Goal: Task Accomplishment & Management: Complete application form

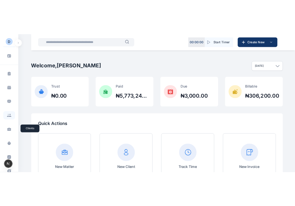
scroll to position [20, 0]
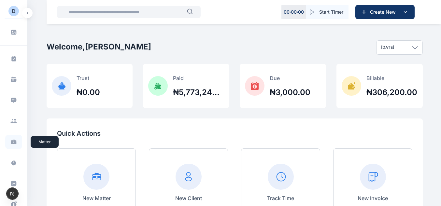
click at [12, 141] on icon at bounding box center [14, 141] width 6 height 2
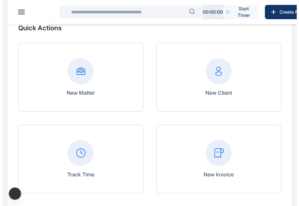
scroll to position [0, 0]
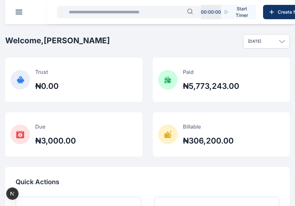
click at [21, 13] on button at bounding box center [19, 12] width 7 height 5
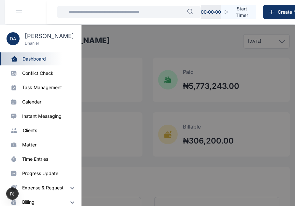
click at [31, 144] on div "matter" at bounding box center [29, 145] width 14 height 7
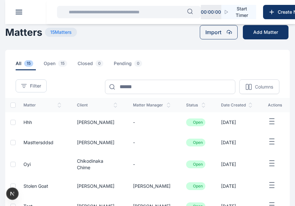
click at [30, 122] on span "hhh" at bounding box center [27, 122] width 8 height 6
click at [26, 124] on span "hhh" at bounding box center [27, 122] width 8 height 6
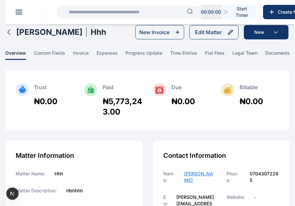
click at [11, 36] on div "Damilola Omodare | hhh" at bounding box center [55, 32] width 101 height 14
click at [9, 33] on icon "button" at bounding box center [9, 32] width 2 height 5
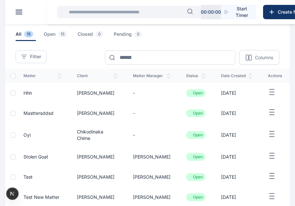
scroll to position [30, 0]
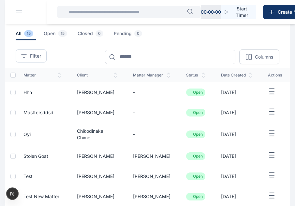
click at [39, 156] on span "Stolen Goat" at bounding box center [35, 156] width 25 height 6
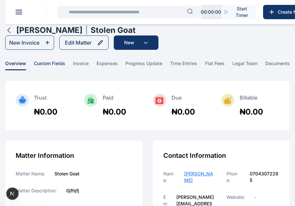
click at [60, 63] on span "custom fields" at bounding box center [49, 65] width 31 height 10
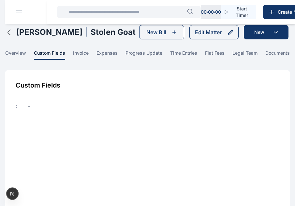
click at [11, 33] on icon "button" at bounding box center [9, 32] width 8 height 8
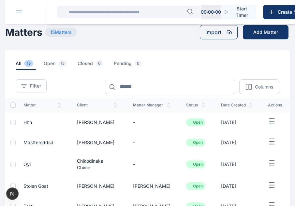
scroll to position [158, 0]
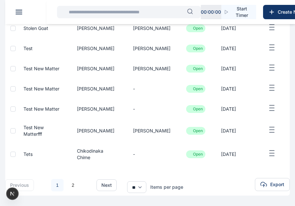
click at [38, 109] on span "Test New Matter" at bounding box center [41, 109] width 36 height 6
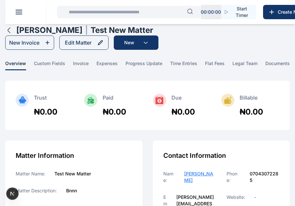
click at [8, 29] on icon "button" at bounding box center [9, 30] width 8 height 8
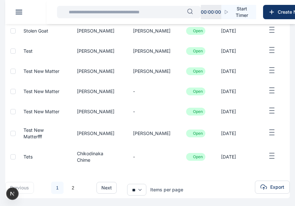
scroll to position [158, 0]
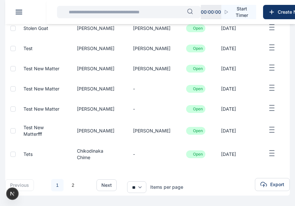
click at [30, 154] on span "Tets" at bounding box center [27, 154] width 9 height 6
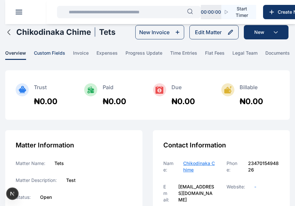
click at [49, 51] on span "custom fields" at bounding box center [49, 55] width 31 height 10
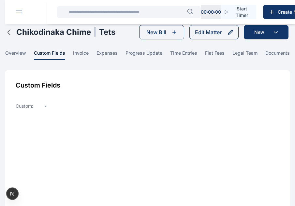
click at [9, 34] on icon "button" at bounding box center [9, 32] width 8 height 8
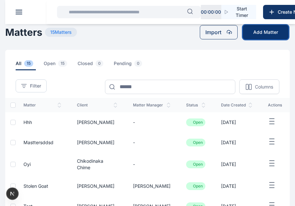
click at [250, 35] on button "Add Matter" at bounding box center [265, 32] width 46 height 14
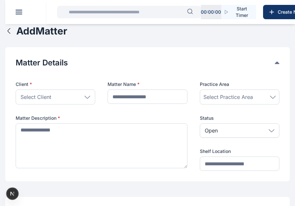
click at [57, 101] on div "Select Client" at bounding box center [55, 96] width 79 height 15
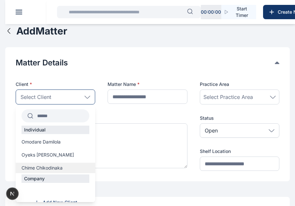
click at [44, 166] on span "Chime Chikodinaka" at bounding box center [41, 168] width 41 height 7
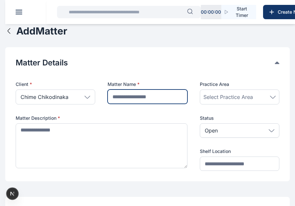
click at [155, 95] on input "text" at bounding box center [146, 96] width 79 height 14
type input "****"
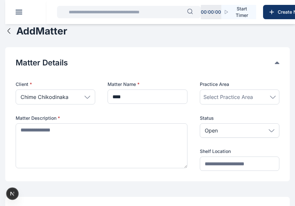
click at [221, 99] on span "Select Practice Area" at bounding box center [227, 97] width 49 height 8
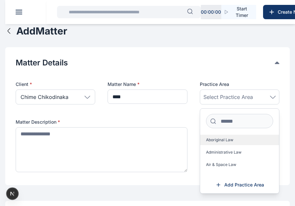
click at [218, 142] on span "Aboriginal Law" at bounding box center [219, 139] width 27 height 5
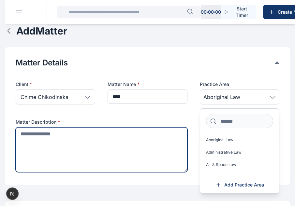
click at [44, 158] on textarea at bounding box center [102, 149] width 172 height 45
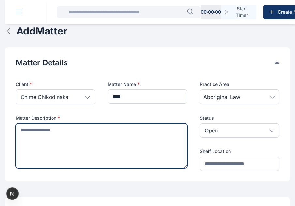
click at [75, 139] on textarea at bounding box center [102, 145] width 172 height 45
type textarea "**********"
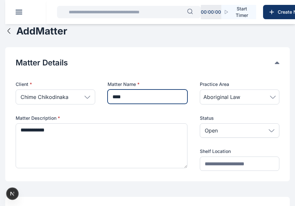
click at [136, 97] on input "****" at bounding box center [146, 96] width 79 height 14
type input "*"
type input "**********"
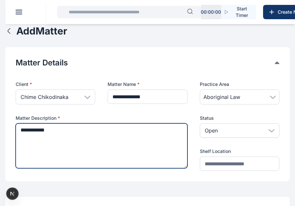
click at [121, 134] on textarea "**********" at bounding box center [102, 145] width 172 height 45
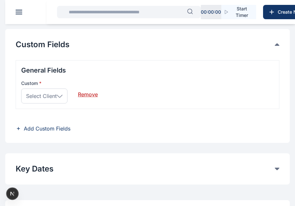
scroll to position [177, 0]
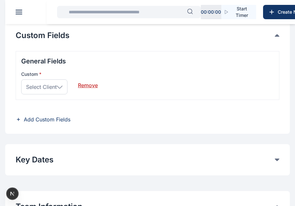
click at [53, 86] on span "Select Client" at bounding box center [41, 87] width 31 height 8
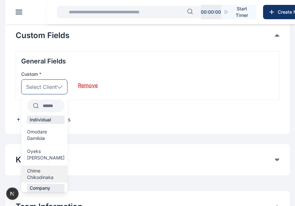
click at [48, 168] on span "Chime Chikodinaka" at bounding box center [45, 174] width 37 height 13
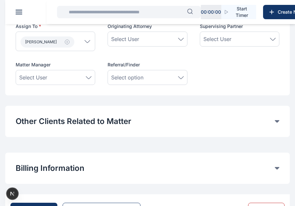
scroll to position [406, 0]
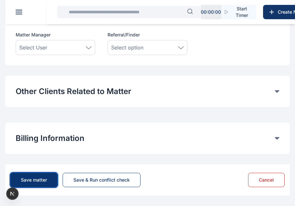
click at [52, 177] on button "Save matter" at bounding box center [33, 180] width 47 height 14
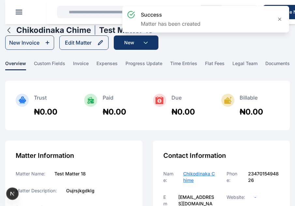
click at [10, 29] on icon "button" at bounding box center [9, 30] width 8 height 8
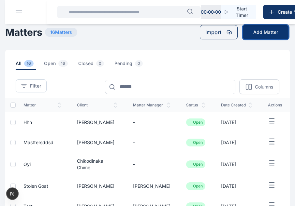
click at [263, 31] on button "Add Matter" at bounding box center [265, 32] width 46 height 14
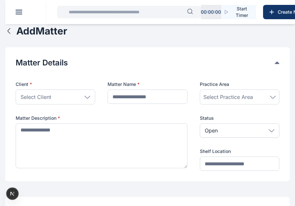
click at [80, 94] on div "Select Client" at bounding box center [55, 96] width 79 height 15
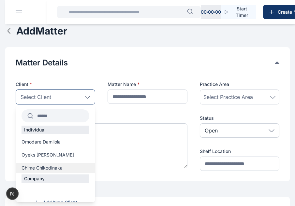
click at [46, 169] on span "Chime Chikodinaka" at bounding box center [41, 168] width 41 height 7
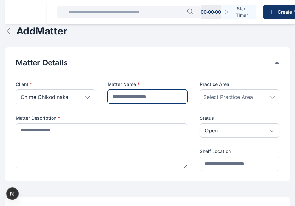
click at [162, 96] on input "text" at bounding box center [146, 96] width 79 height 14
type input "**********"
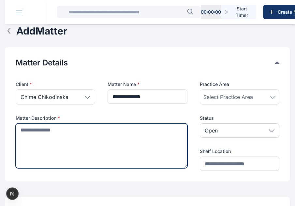
click at [137, 125] on textarea at bounding box center [102, 145] width 172 height 45
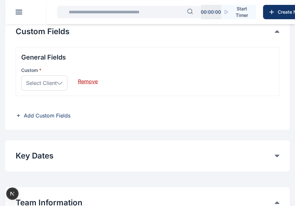
scroll to position [182, 0]
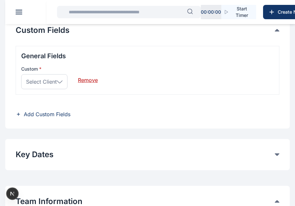
type textarea "**********"
click at [52, 80] on span "Select Client" at bounding box center [41, 82] width 31 height 8
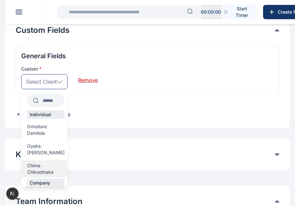
click at [47, 162] on span "Chime Chikodinaka" at bounding box center [45, 168] width 37 height 13
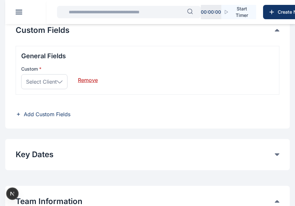
click at [58, 83] on icon at bounding box center [60, 81] width 6 height 3
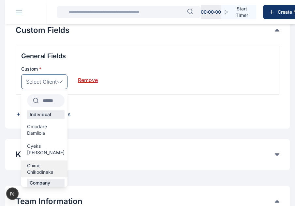
click at [51, 162] on span "Chime Chikodinaka" at bounding box center [45, 168] width 37 height 13
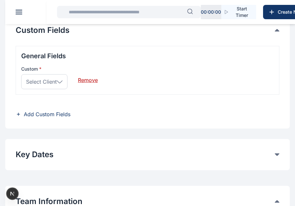
click at [84, 84] on div "Remove" at bounding box center [88, 77] width 20 height 23
click at [52, 116] on span "Add Custom Fields" at bounding box center [47, 114] width 47 height 8
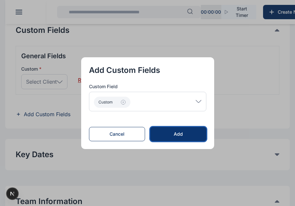
click at [192, 130] on button "Add" at bounding box center [178, 134] width 56 height 14
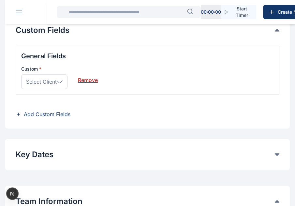
click at [47, 115] on span "Add Custom Fields" at bounding box center [47, 114] width 47 height 8
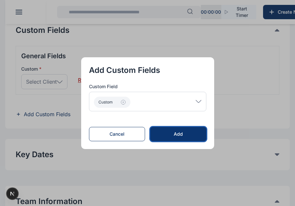
click at [174, 132] on div "Add" at bounding box center [177, 134] width 35 height 7
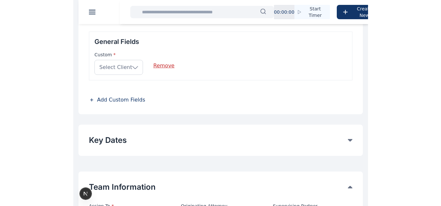
scroll to position [197, 0]
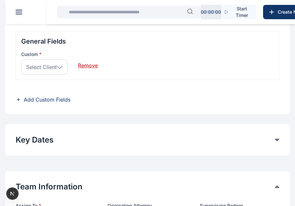
click at [60, 66] on icon at bounding box center [60, 67] width 6 height 3
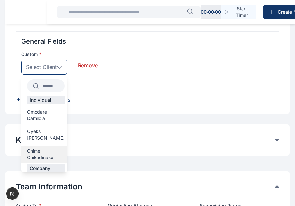
click at [40, 149] on span "Chime Chikodinaka" at bounding box center [45, 154] width 37 height 13
click at [40, 149] on div "**********" at bounding box center [147, 139] width 284 height 31
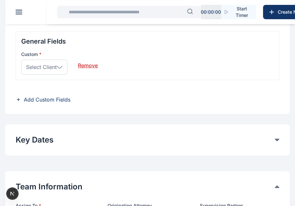
click at [38, 100] on span "Add Custom Fields" at bounding box center [47, 100] width 47 height 8
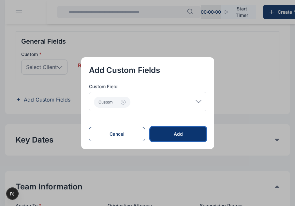
click at [171, 134] on div "Add" at bounding box center [177, 134] width 35 height 7
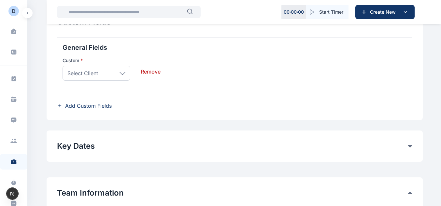
click at [126, 75] on div "Select Client" at bounding box center [96, 73] width 68 height 15
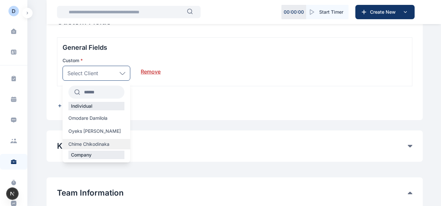
click at [91, 145] on span "Chime Chikodinaka" at bounding box center [88, 144] width 41 height 7
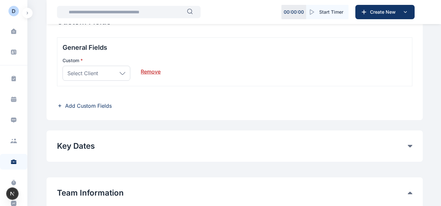
click at [92, 108] on span "Add Custom Fields" at bounding box center [88, 106] width 47 height 8
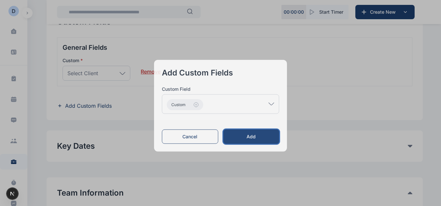
click at [254, 134] on div "Add" at bounding box center [251, 136] width 35 height 7
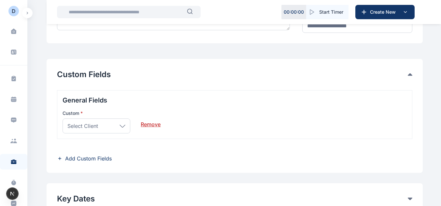
scroll to position [142, 0]
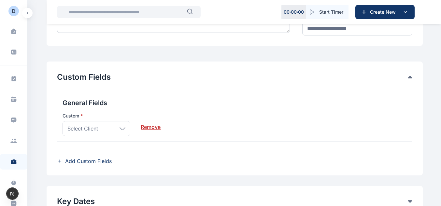
click at [110, 128] on div "Select Client" at bounding box center [96, 128] width 68 height 15
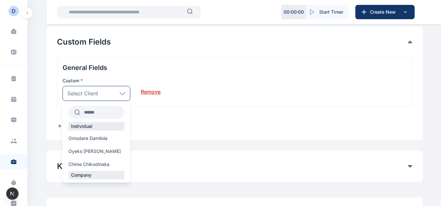
scroll to position [178, 0]
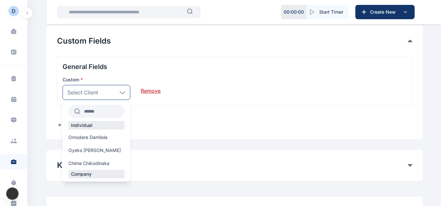
click at [121, 92] on icon at bounding box center [122, 92] width 5 height 2
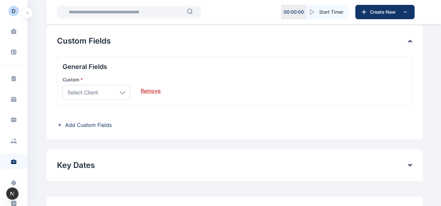
click at [114, 94] on div "Select Client" at bounding box center [96, 92] width 68 height 15
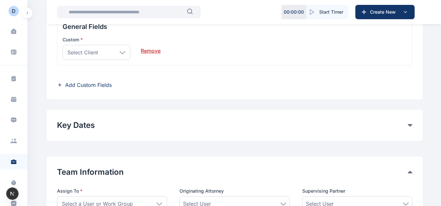
scroll to position [218, 0]
click at [102, 50] on div "Select Client" at bounding box center [96, 51] width 68 height 15
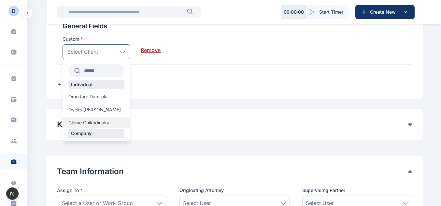
click at [99, 125] on span "Chime Chikodinaka" at bounding box center [88, 122] width 41 height 7
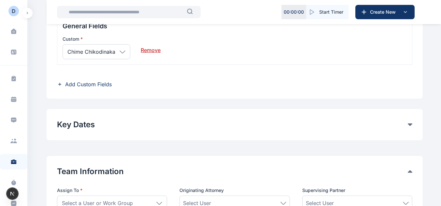
click at [96, 83] on span "Add Custom Fields" at bounding box center [88, 84] width 47 height 8
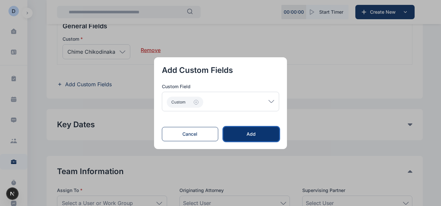
click at [261, 131] on div "Add" at bounding box center [251, 134] width 35 height 7
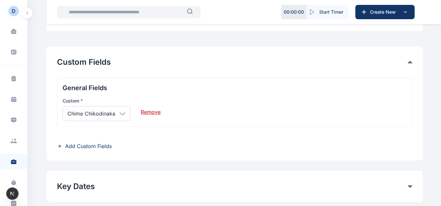
scroll to position [156, 0]
click at [146, 111] on link "Remove" at bounding box center [151, 109] width 20 height 13
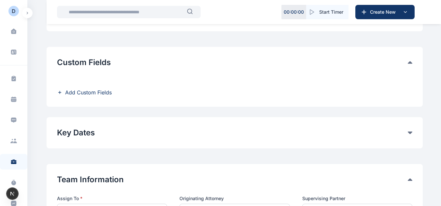
click at [97, 95] on span "Add Custom Fields" at bounding box center [88, 93] width 47 height 8
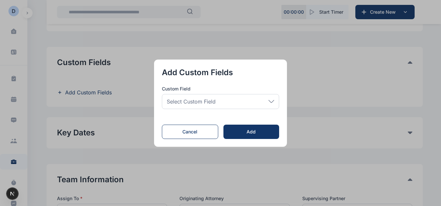
click at [252, 105] on div "Select Custom Field" at bounding box center [220, 101] width 117 height 15
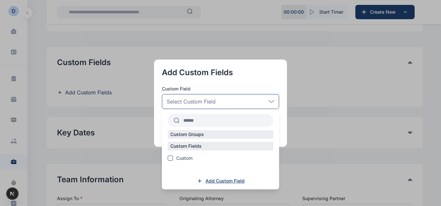
click at [227, 181] on span "Add Custom Field" at bounding box center [224, 181] width 39 height 7
click at [228, 182] on span "Add Custom Field" at bounding box center [224, 181] width 39 height 7
click at [234, 181] on span "Add Custom Field" at bounding box center [224, 181] width 39 height 7
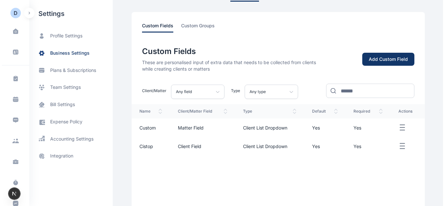
scroll to position [42, 0]
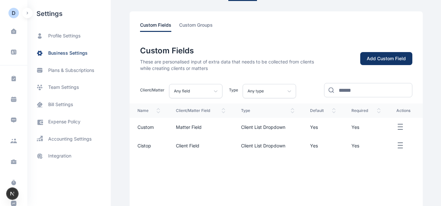
click at [375, 56] on div "Add Custom Field" at bounding box center [385, 58] width 39 height 7
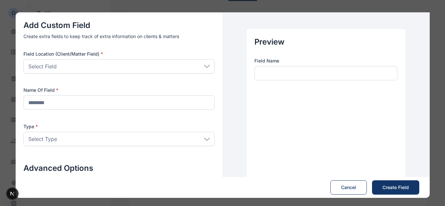
click at [161, 69] on div "Select Field" at bounding box center [118, 66] width 191 height 14
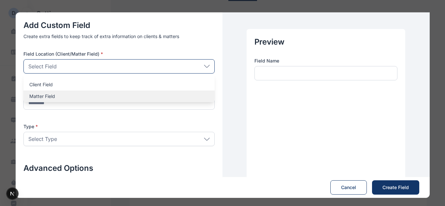
click at [85, 95] on p "Matter Field" at bounding box center [119, 96] width 180 height 7
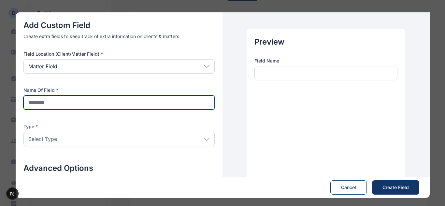
click at [59, 103] on input "text" at bounding box center [118, 102] width 191 height 14
type input "**********"
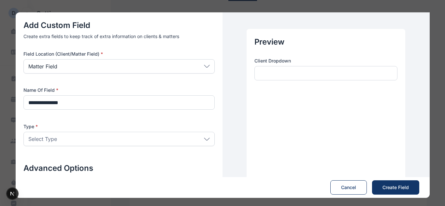
click at [71, 137] on div "Select Type" at bounding box center [118, 139] width 191 height 14
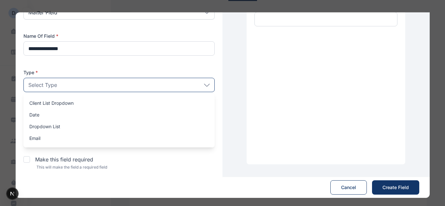
scroll to position [55, 0]
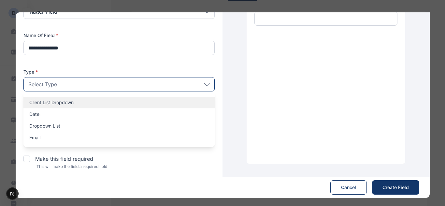
click at [58, 102] on p "Client List Dropdown" at bounding box center [119, 102] width 180 height 7
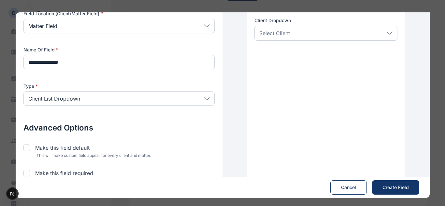
scroll to position [0, 0]
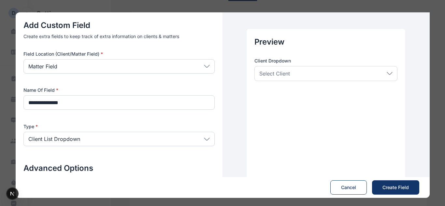
click at [313, 73] on div "Select Client" at bounding box center [325, 73] width 143 height 15
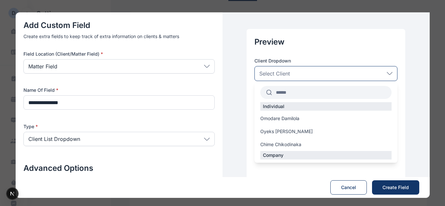
click at [391, 74] on icon at bounding box center [389, 73] width 6 height 3
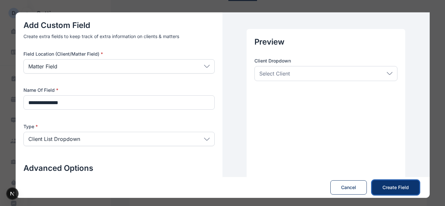
click at [393, 185] on span "Create Field" at bounding box center [395, 187] width 26 height 7
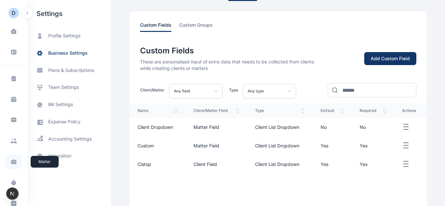
click at [12, 162] on icon at bounding box center [14, 163] width 6 height 2
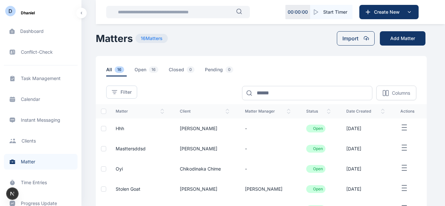
click at [118, 130] on span "hhh" at bounding box center [120, 129] width 8 height 6
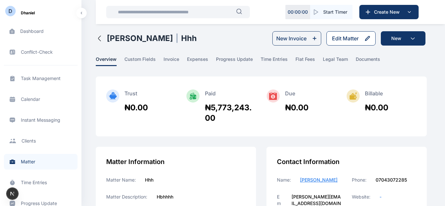
click at [337, 40] on div "Edit Matter" at bounding box center [345, 38] width 27 height 8
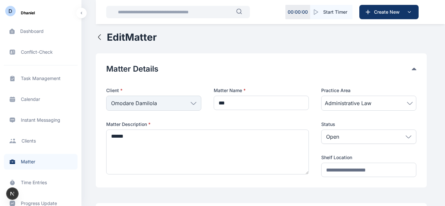
type input "***"
type textarea "******"
click at [416, 70] on div "Matter Details" at bounding box center [261, 69] width 310 height 10
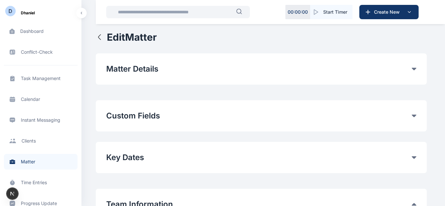
click at [375, 116] on button "Custom Fields" at bounding box center [258, 116] width 305 height 10
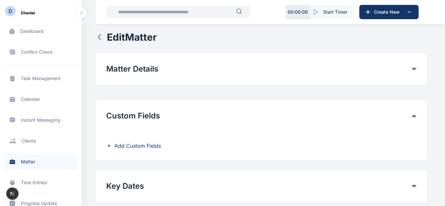
click at [213, 114] on button "Custom Fields" at bounding box center [258, 116] width 305 height 10
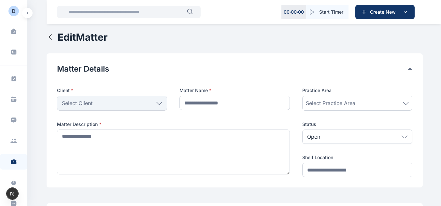
type input "***"
type textarea "******"
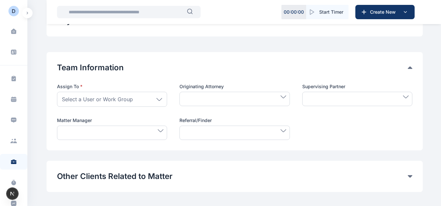
scroll to position [247, 0]
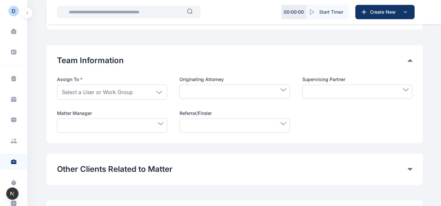
click at [135, 93] on div "Select a User or Work Group" at bounding box center [112, 92] width 110 height 15
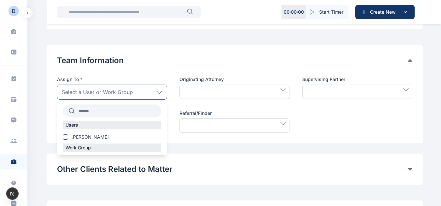
click at [141, 89] on div "Select a User or Work Group" at bounding box center [112, 92] width 110 height 15
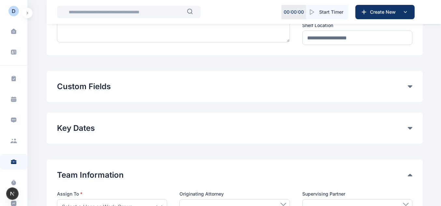
scroll to position [132, 0]
click at [116, 89] on button "Custom Fields" at bounding box center [232, 86] width 351 height 10
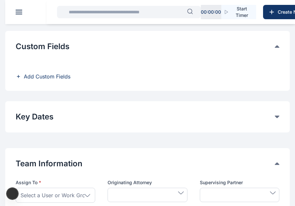
scroll to position [145, 0]
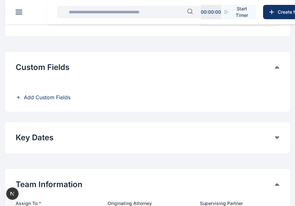
click at [62, 98] on span "Add Custom Fields" at bounding box center [47, 97] width 47 height 8
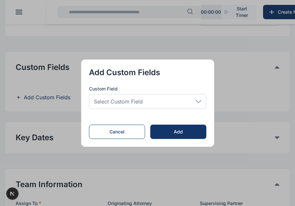
click at [143, 98] on span "Select Custom Field" at bounding box center [118, 102] width 49 height 8
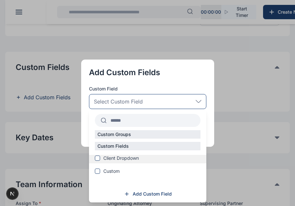
click at [113, 157] on span "Client Dropdown" at bounding box center [120, 158] width 35 height 7
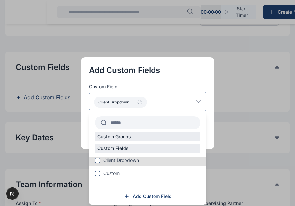
click at [186, 103] on div "Client Dropdown" at bounding box center [147, 102] width 117 height 20
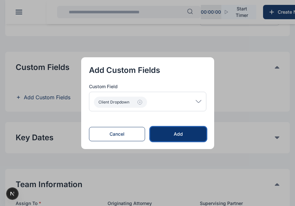
click at [165, 134] on div "Add" at bounding box center [177, 134] width 35 height 7
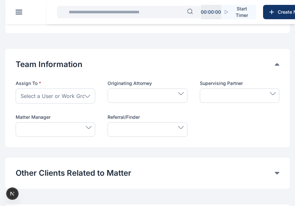
scroll to position [401, 0]
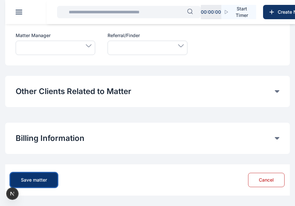
click at [35, 183] on div "Save matter" at bounding box center [34, 180] width 26 height 7
click at [38, 179] on div "Save matter" at bounding box center [34, 180] width 26 height 7
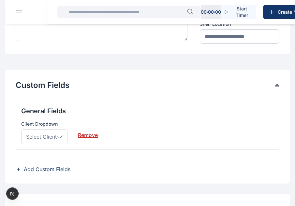
scroll to position [129, 0]
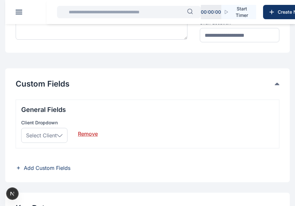
click at [56, 136] on span "Select Client" at bounding box center [41, 135] width 31 height 8
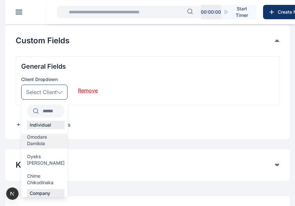
scroll to position [172, 0]
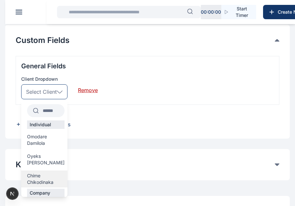
click at [40, 175] on span "Chime Chikodinaka" at bounding box center [45, 178] width 37 height 13
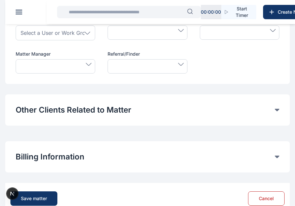
scroll to position [401, 0]
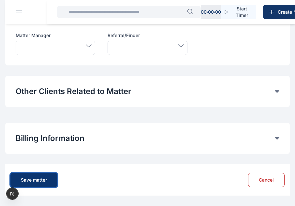
click at [50, 176] on button "Save matter" at bounding box center [33, 180] width 47 height 14
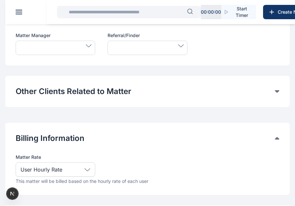
scroll to position [282, 0]
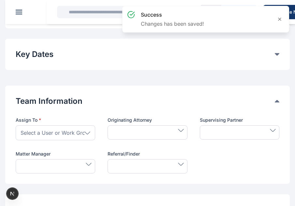
click at [63, 135] on span "Select a User or Work Group" at bounding box center [56, 133] width 71 height 8
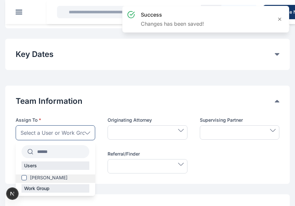
click at [49, 176] on span "[PERSON_NAME]" at bounding box center [48, 177] width 37 height 7
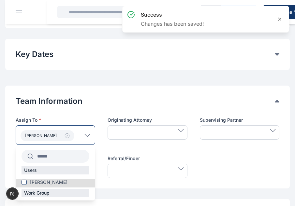
click at [87, 136] on icon at bounding box center [87, 135] width 5 height 2
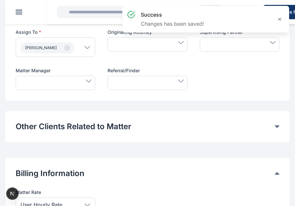
scroll to position [447, 0]
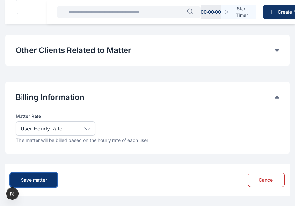
click at [50, 180] on button "Save matter" at bounding box center [33, 180] width 47 height 14
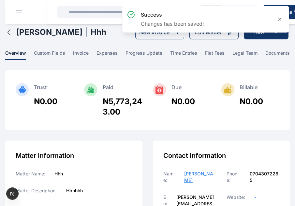
click at [8, 35] on icon "button" at bounding box center [9, 32] width 8 height 8
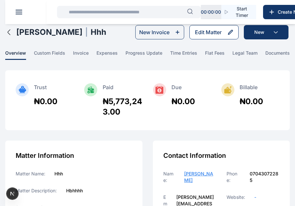
click at [197, 33] on div "Edit Matter" at bounding box center [208, 32] width 27 height 8
click at [213, 34] on div "Edit Matter" at bounding box center [208, 32] width 27 height 8
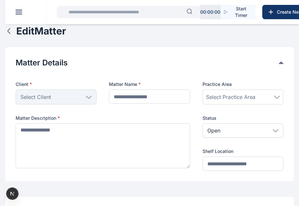
type input "***"
type textarea "******"
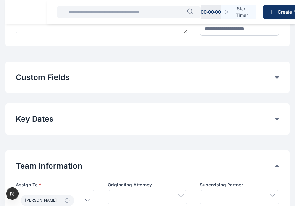
scroll to position [135, 0]
click at [170, 83] on div "Custom Fields General Fields Client Dropdown Select Client Individual Omodare D…" at bounding box center [147, 77] width 284 height 31
click at [278, 76] on div "Custom Fields" at bounding box center [147, 78] width 263 height 10
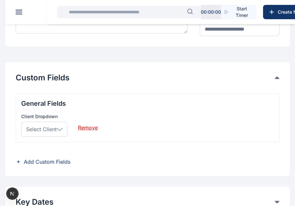
click at [42, 130] on span "Select Client" at bounding box center [41, 129] width 31 height 8
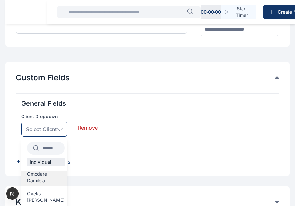
click at [39, 176] on span "Omodare Damilola" at bounding box center [45, 177] width 37 height 13
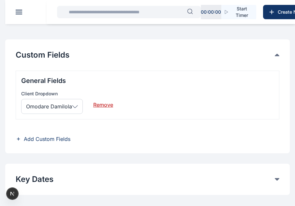
scroll to position [158, 0]
click at [60, 103] on span "Omodare Damilola" at bounding box center [49, 106] width 46 height 8
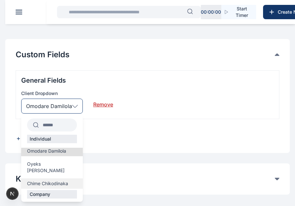
click at [57, 180] on span "Chime Chikodinaka" at bounding box center [47, 183] width 41 height 7
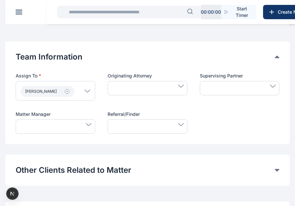
scroll to position [406, 0]
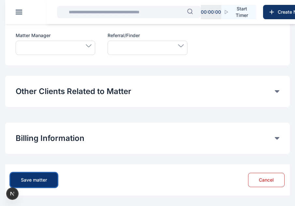
click at [36, 182] on div "Save matter" at bounding box center [34, 180] width 26 height 7
